Goal: Transaction & Acquisition: Purchase product/service

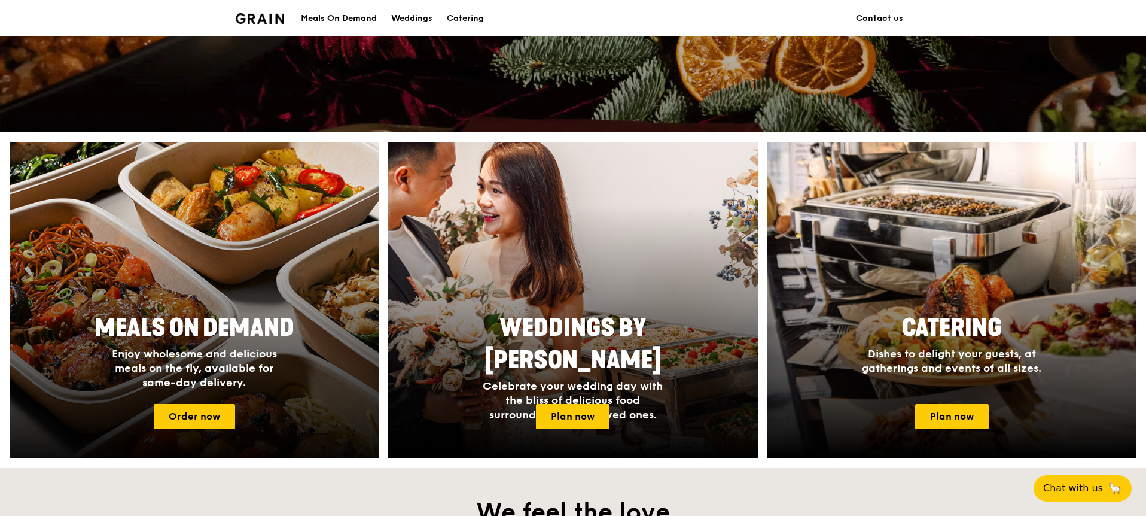
scroll to position [347, 0]
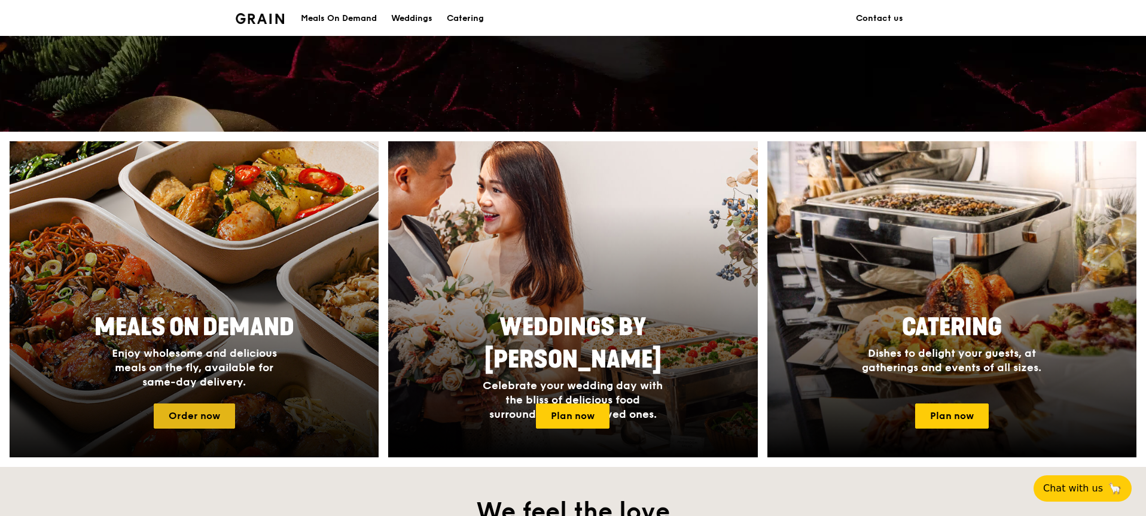
click at [200, 413] on link "Order now" at bounding box center [194, 415] width 81 height 25
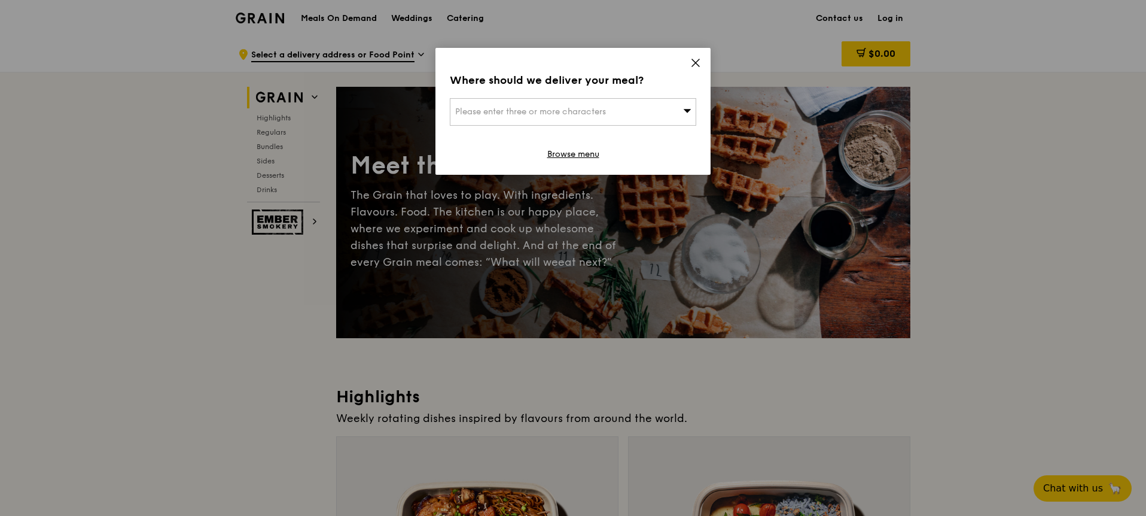
click at [698, 61] on icon at bounding box center [695, 62] width 11 height 11
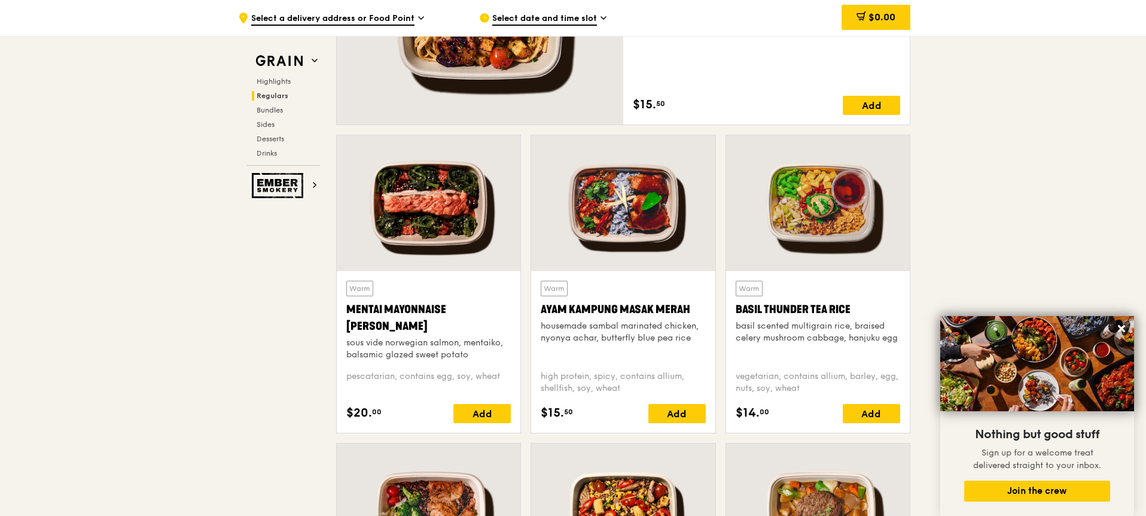
scroll to position [973, 0]
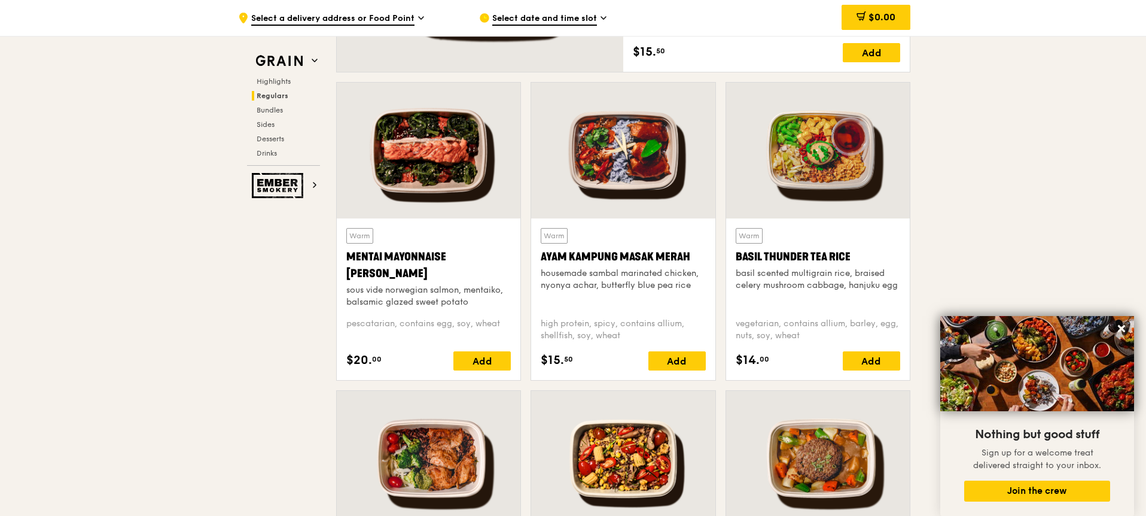
scroll to position [1021, 0]
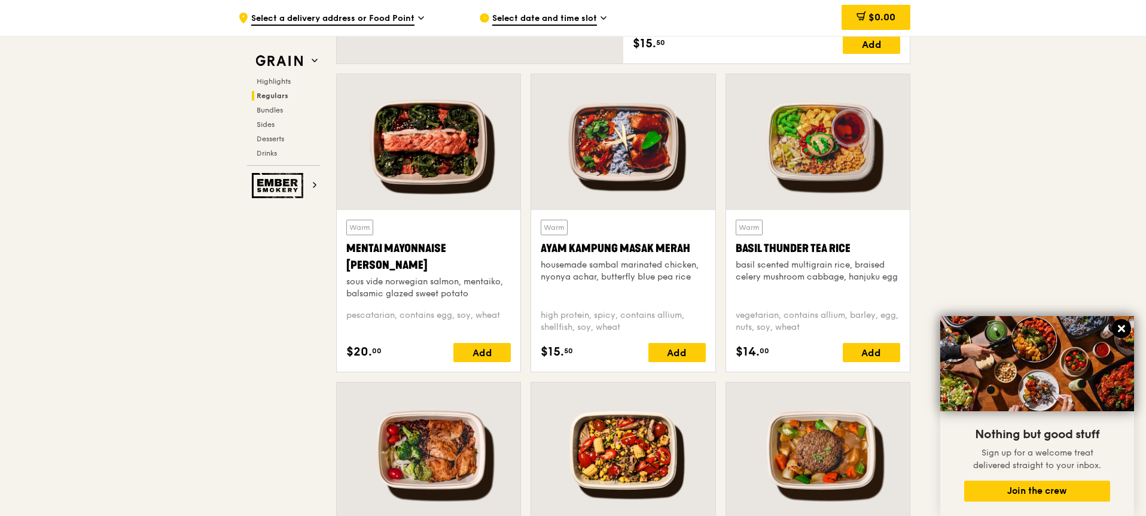
click at [1121, 329] on icon at bounding box center [1121, 328] width 7 height 7
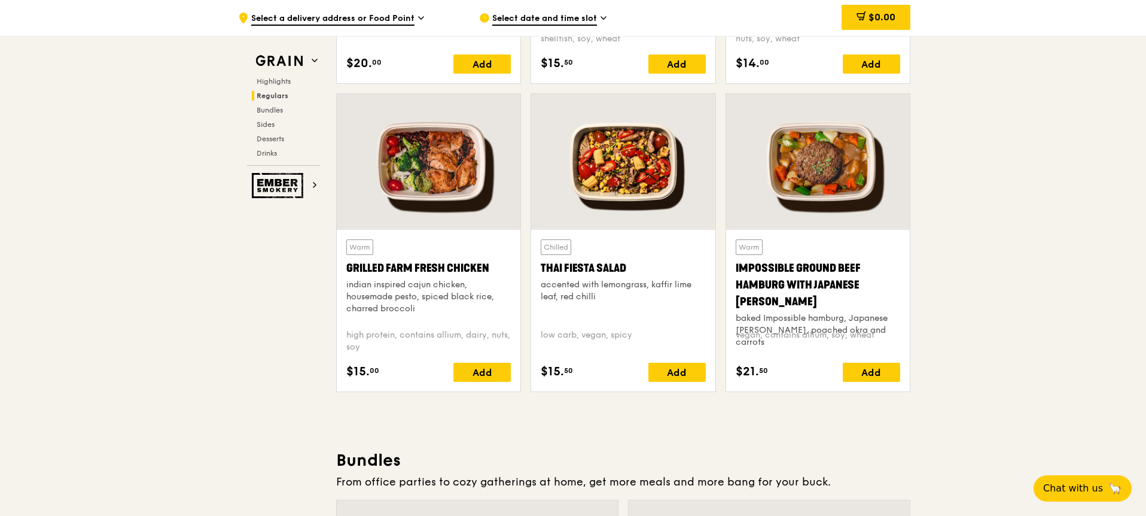
scroll to position [1325, 0]
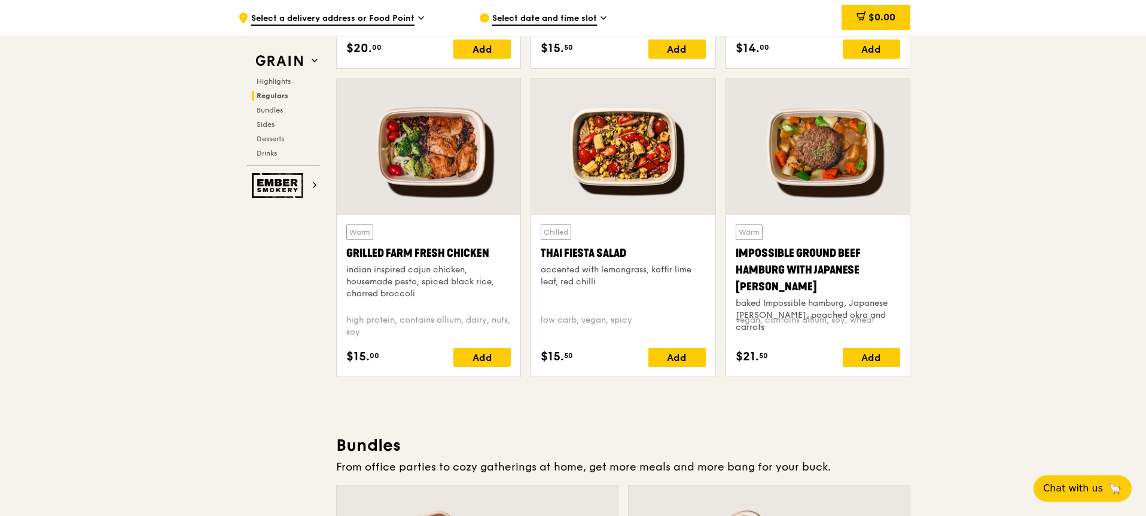
click at [602, 181] on div at bounding box center [623, 147] width 184 height 136
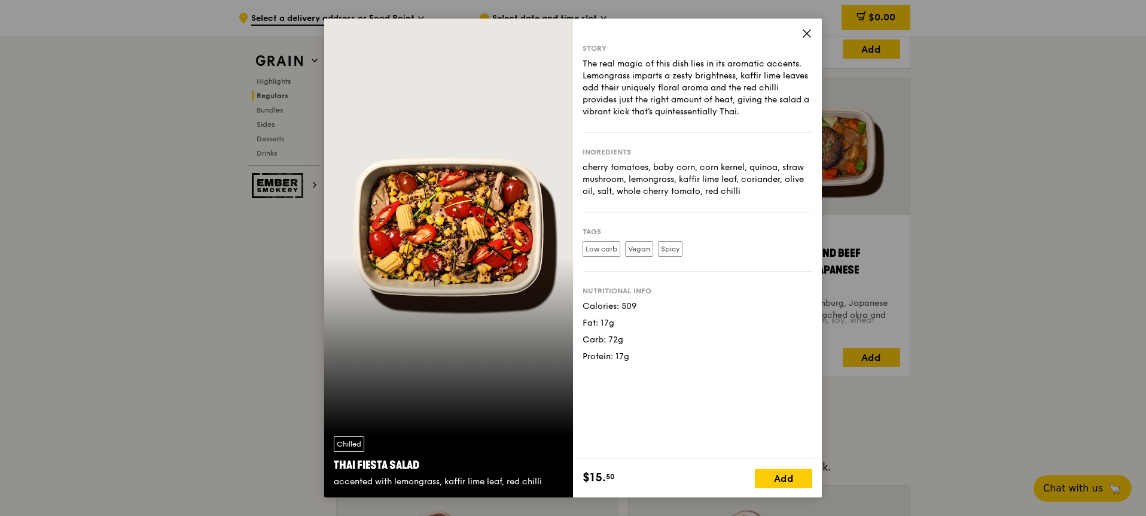
click at [809, 31] on icon at bounding box center [806, 33] width 7 height 7
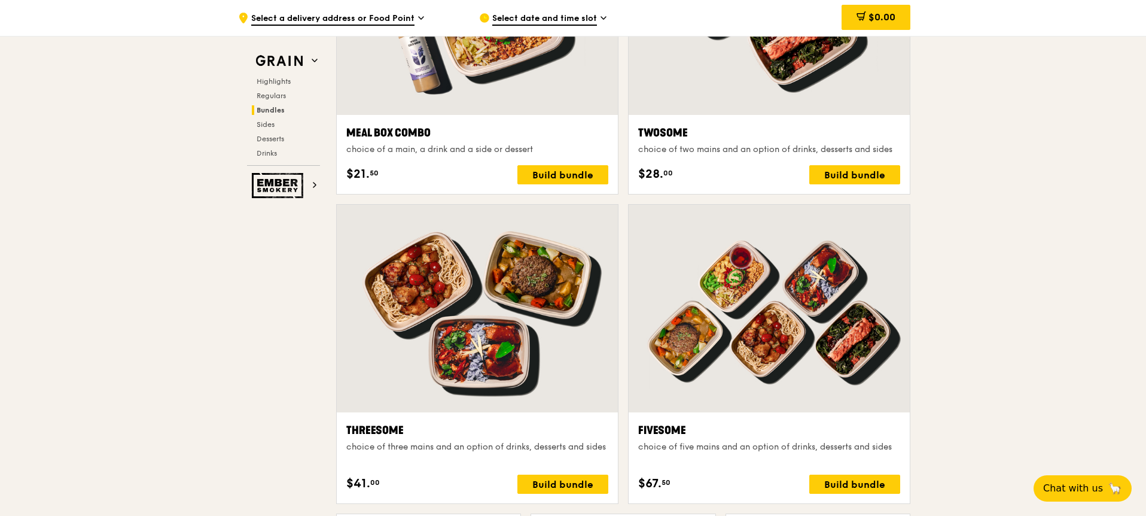
scroll to position [1919, 0]
